Goal: Transaction & Acquisition: Purchase product/service

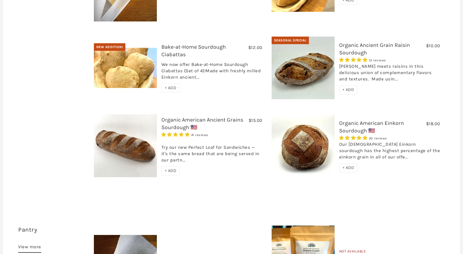
scroll to position [280, 0]
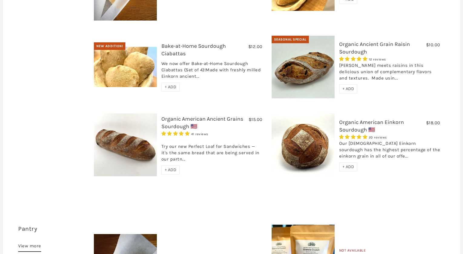
click at [134, 143] on img at bounding box center [125, 144] width 63 height 63
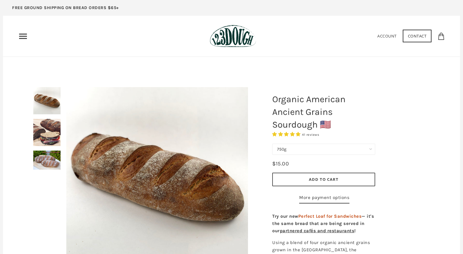
click at [323, 150] on select "750g Perfect Loaf for Sandwiches (Whole, 1500g) Perfect Loaf for Sandwiches (Ha…" at bounding box center [323, 149] width 103 height 11
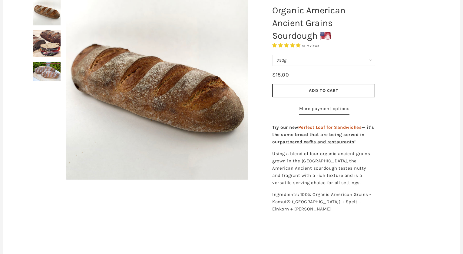
scroll to position [123, 0]
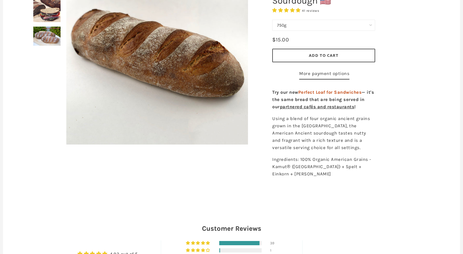
click at [323, 26] on select "750g Perfect Loaf for Sandwiches (Whole, 1500g) Perfect Loaf for Sandwiches (Ha…" at bounding box center [323, 25] width 103 height 11
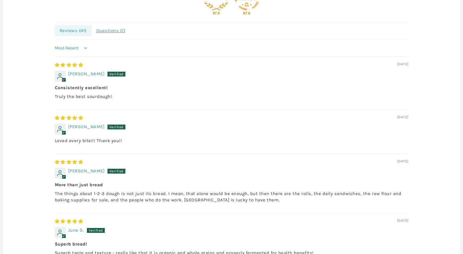
scroll to position [0, 0]
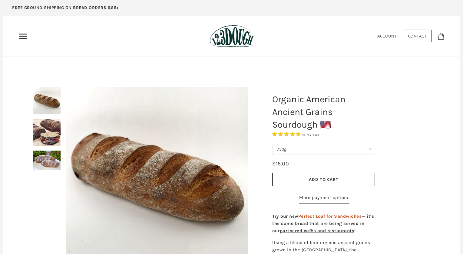
click at [22, 35] on icon "Primary" at bounding box center [23, 36] width 10 height 10
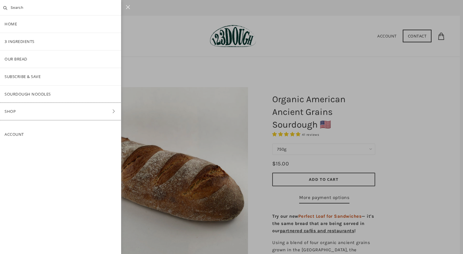
click at [16, 111] on link "Shop" at bounding box center [60, 111] width 121 height 17
click at [17, 61] on link "ALL" at bounding box center [60, 59] width 121 height 17
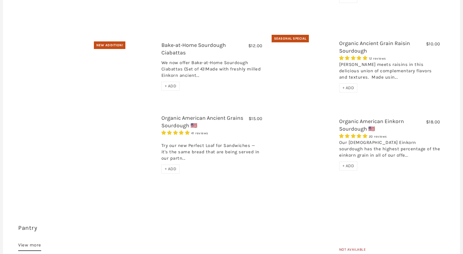
scroll to position [295, 0]
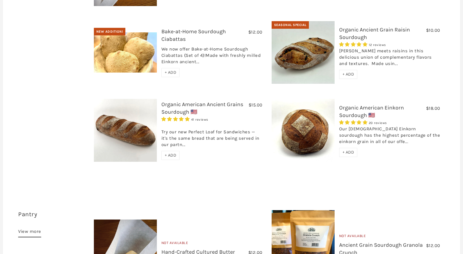
click at [306, 122] on img at bounding box center [302, 130] width 63 height 63
click at [131, 118] on img at bounding box center [125, 130] width 63 height 63
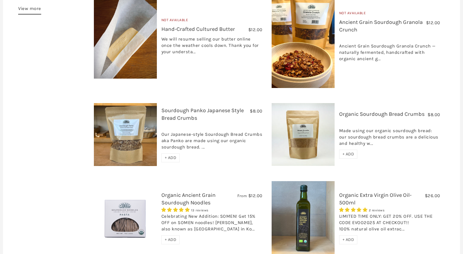
scroll to position [517, 0]
click at [110, 122] on img at bounding box center [125, 134] width 63 height 63
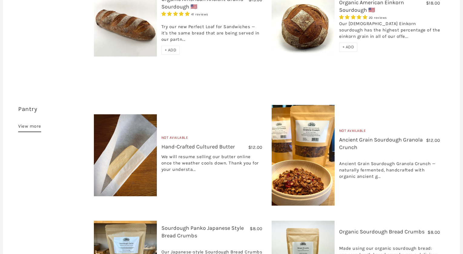
scroll to position [0, 0]
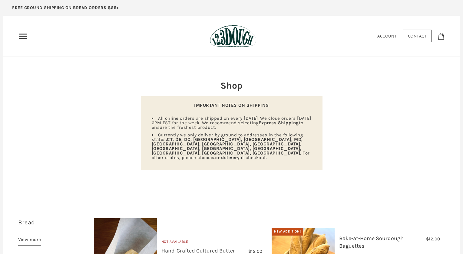
click at [439, 36] on use at bounding box center [441, 36] width 6 height 7
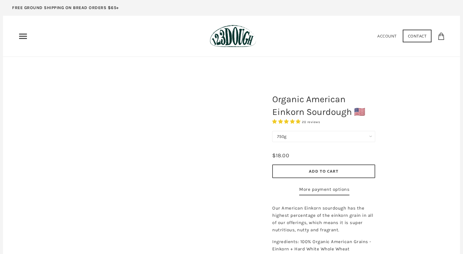
click at [353, 136] on select "750g" at bounding box center [323, 136] width 103 height 11
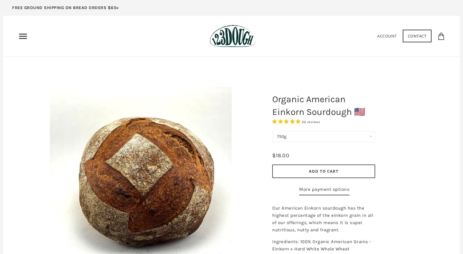
click at [272, 131] on select "750g" at bounding box center [323, 136] width 103 height 11
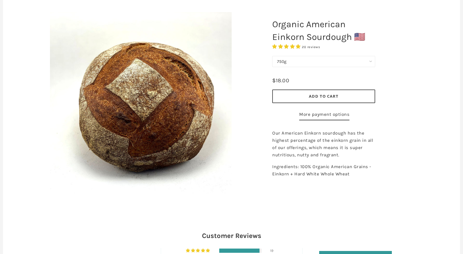
scroll to position [73, 0]
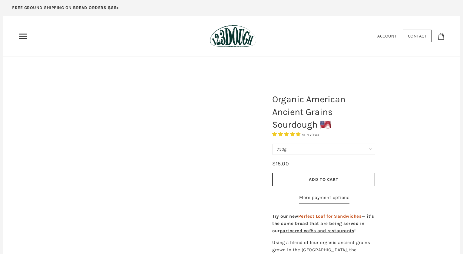
click at [349, 150] on select "750g Perfect Loaf for Sandwiches (Whole, 1500g) Perfect Loaf for Sandwiches (Ha…" at bounding box center [323, 149] width 103 height 11
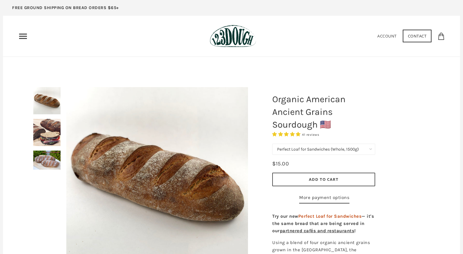
click at [302, 144] on select "750g Perfect Loaf for Sandwiches (Whole, 1500g) Perfect Loaf for Sandwiches (Ha…" at bounding box center [323, 149] width 103 height 11
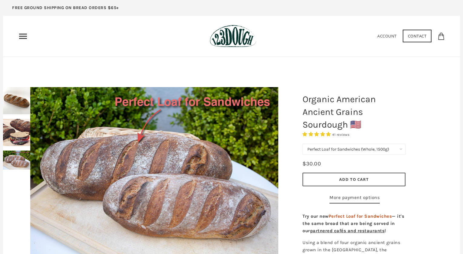
click at [363, 151] on select "750g Perfect Loaf for Sandwiches (Whole, 1500g) Perfect Loaf for Sandwiches (Ha…" at bounding box center [353, 149] width 103 height 11
select select "Perfect Loaf for Sandwiches (Half, 750g)"
click at [302, 144] on select "750g Perfect Loaf for Sandwiches (Whole, 1500g) Perfect Loaf for Sandwiches (Ha…" at bounding box center [353, 149] width 103 height 11
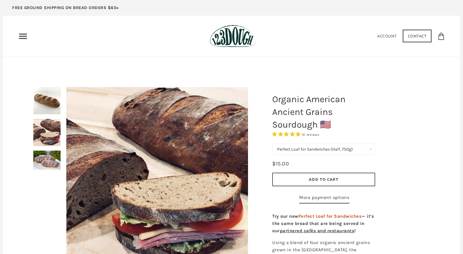
click at [352, 179] on button "Add to Cart" at bounding box center [323, 180] width 103 height 14
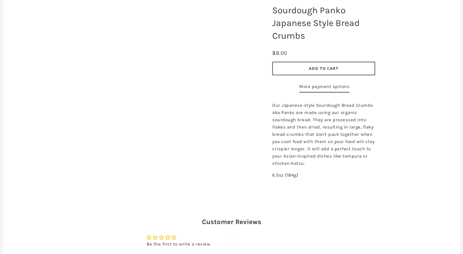
scroll to position [90, 0]
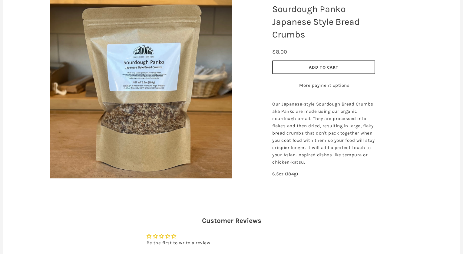
click at [150, 72] on img at bounding box center [140, 87] width 181 height 181
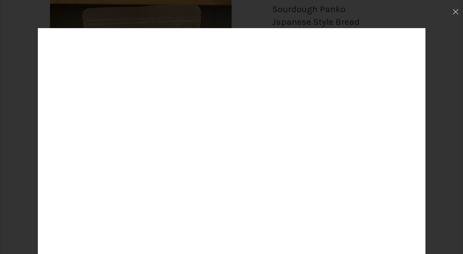
scroll to position [3, 0]
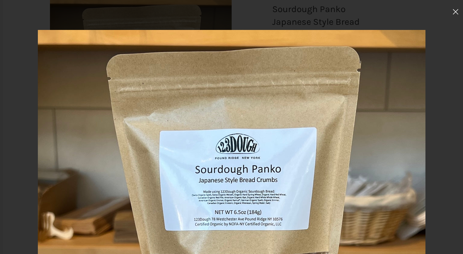
click at [457, 12] on icon at bounding box center [455, 11] width 6 height 5
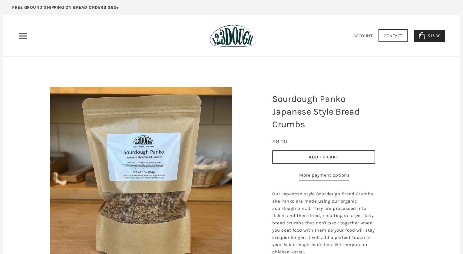
scroll to position [90, 0]
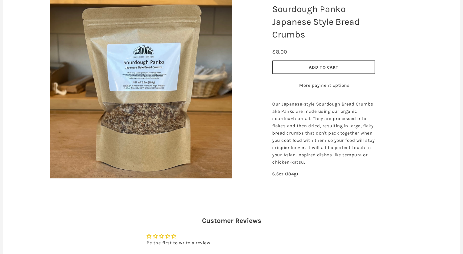
click at [346, 66] on button "Add to Cart" at bounding box center [323, 67] width 103 height 14
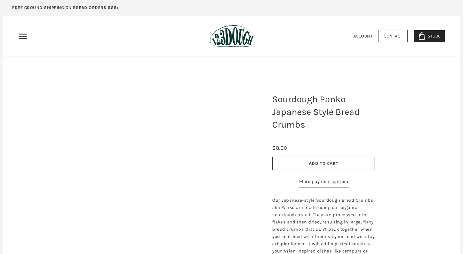
scroll to position [90, 0]
